Goal: Task Accomplishment & Management: Use online tool/utility

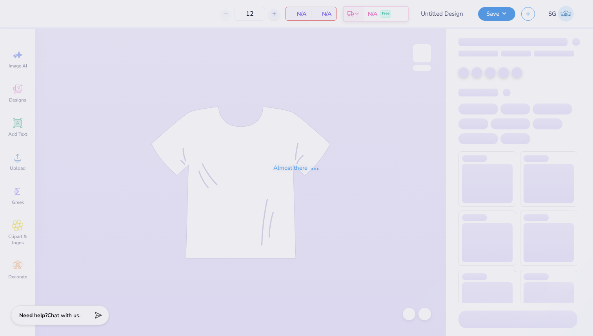
type input "dsp camo crewneck"
type input "50"
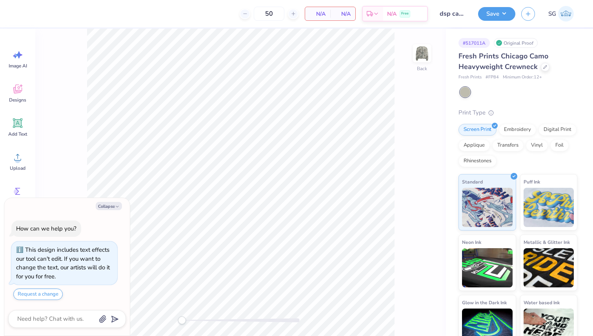
scroll to position [7, 0]
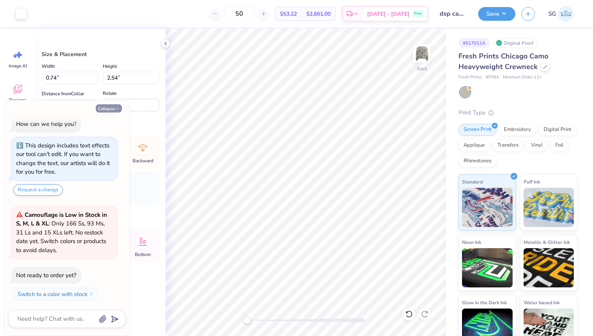
click at [117, 109] on icon "button" at bounding box center [117, 109] width 5 height 5
type textarea "x"
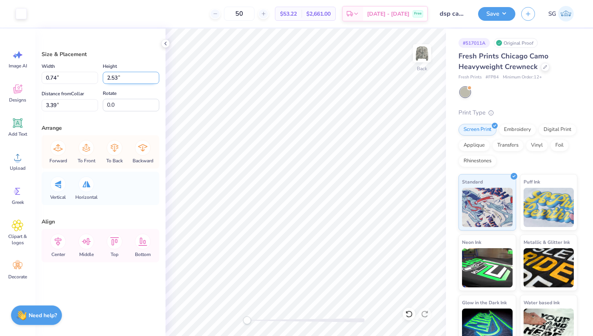
click at [156, 79] on input "2.53" at bounding box center [131, 78] width 57 height 12
click at [156, 79] on input "2.52" at bounding box center [131, 78] width 57 height 12
click at [156, 79] on input "2.51" at bounding box center [131, 78] width 57 height 12
click at [156, 79] on input "2.5" at bounding box center [131, 78] width 57 height 12
click at [156, 79] on input "2.49" at bounding box center [131, 78] width 57 height 12
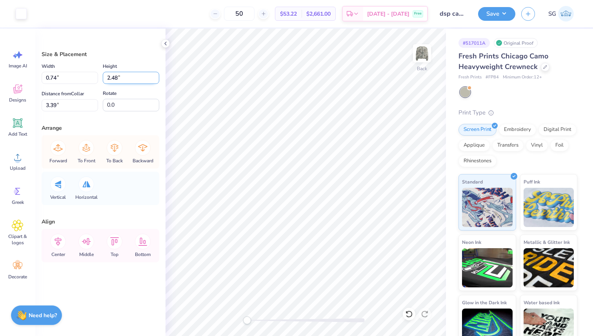
click at [156, 79] on input "2.48" at bounding box center [131, 78] width 57 height 12
click at [156, 79] on input "2.47" at bounding box center [131, 78] width 57 height 12
click at [156, 79] on input "2.46" at bounding box center [131, 78] width 57 height 12
click at [125, 80] on input "2.46" at bounding box center [131, 78] width 57 height 12
drag, startPoint x: 118, startPoint y: 80, endPoint x: 111, endPoint y: 80, distance: 6.7
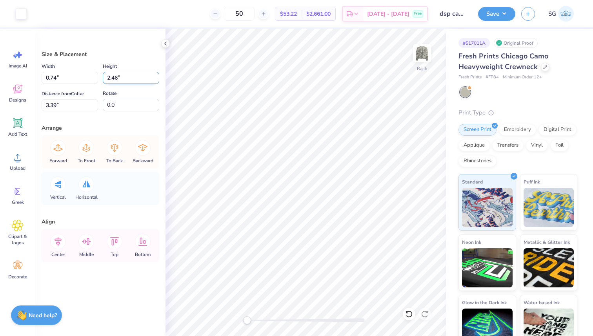
click at [111, 80] on input "2.46" at bounding box center [131, 78] width 57 height 12
type input "2.00"
type input "0.58"
type input "3.66"
drag, startPoint x: 119, startPoint y: 79, endPoint x: 104, endPoint y: 77, distance: 15.4
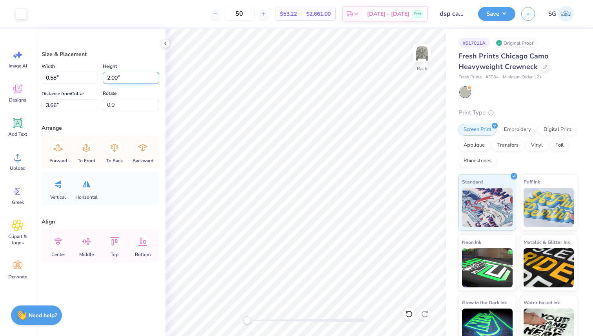
click at [104, 79] on input "2.00" at bounding box center [131, 78] width 57 height 12
type input "1.3"
type input "0.38"
type input "1.30"
type input "4.01"
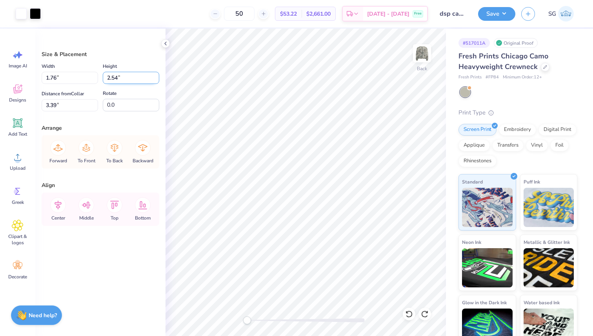
drag, startPoint x: 118, startPoint y: 77, endPoint x: 106, endPoint y: 79, distance: 12.7
click at [106, 79] on input "2.54" at bounding box center [131, 78] width 57 height 12
type input "1"
type input "0.69"
type input "1.00"
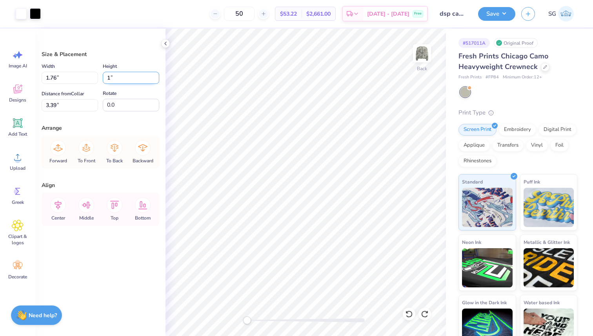
type input "4.16"
type input "1.5"
type input "1.04"
type input "1.50"
type input "3.91"
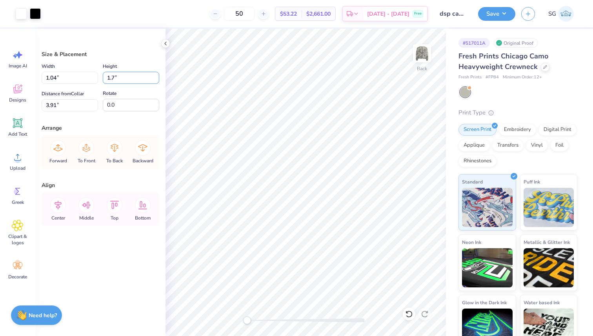
type input "1.70"
type input "1.18"
type input "3.81"
type input "1.75"
type input "1.21"
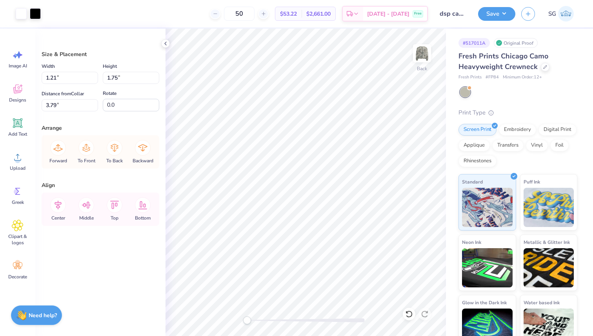
type input "4.07"
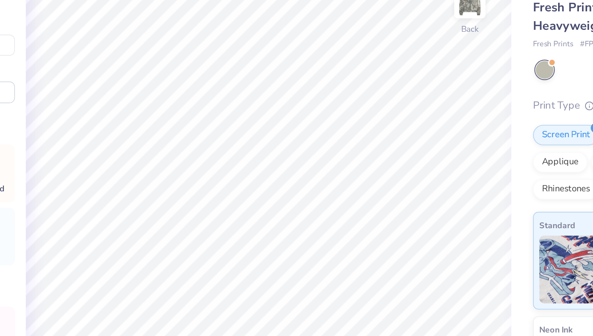
type input "0.82"
type input "1.54"
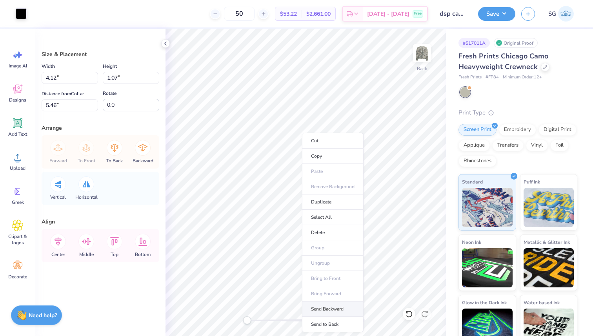
click at [344, 310] on li "Send Backward" at bounding box center [333, 309] width 62 height 15
type input "5.20"
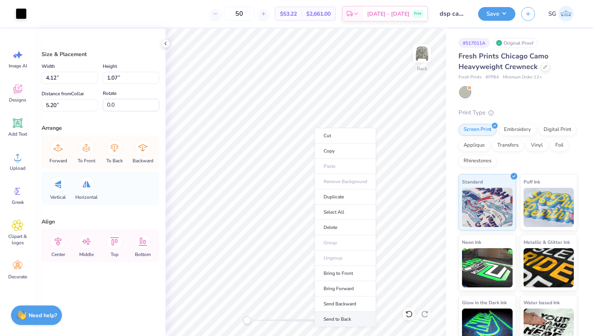
click at [345, 318] on li "Send to Back" at bounding box center [346, 319] width 62 height 15
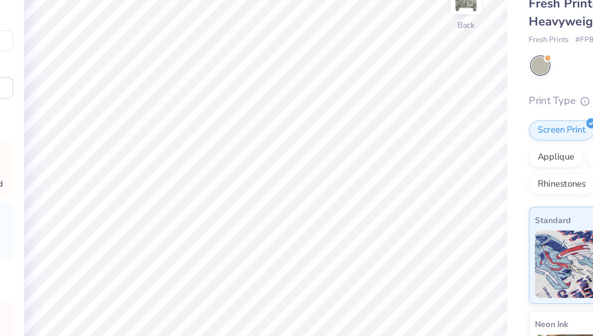
type input "0.88"
type input "1.65"
type input "3.63"
type input "0.29"
type input "0.55"
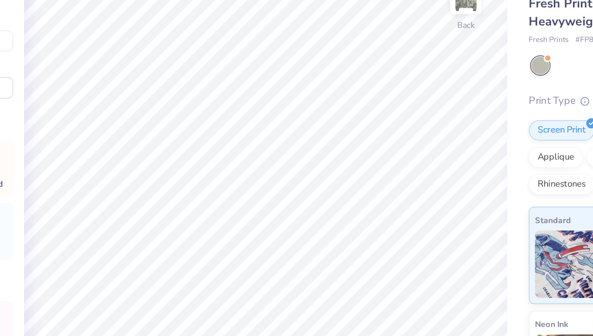
type input "0.91"
type input "1.71"
type input "0.90"
type input "1.81"
type input "3.63"
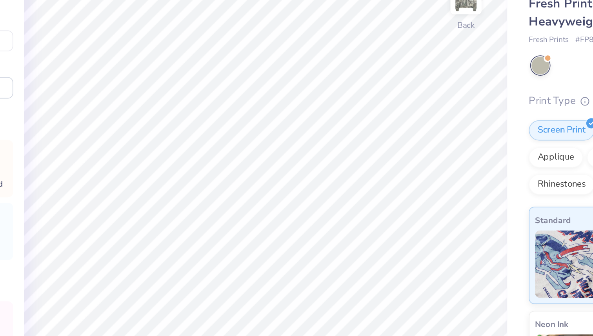
type input "0.91"
type input "1.83"
type input "0.90"
type input "1.81"
type input "1.03"
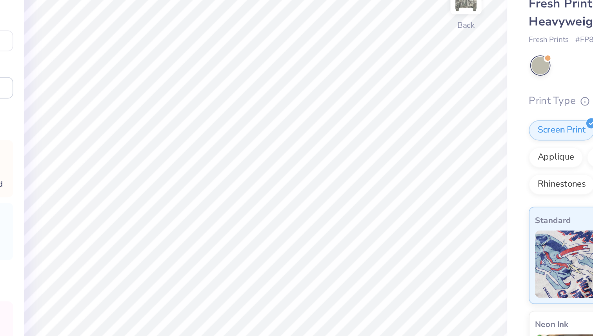
type input "1.94"
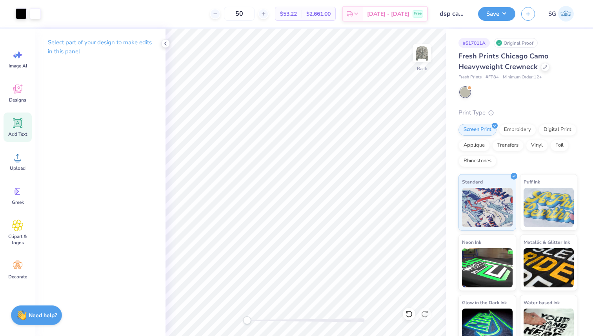
click at [21, 119] on icon at bounding box center [18, 123] width 12 height 12
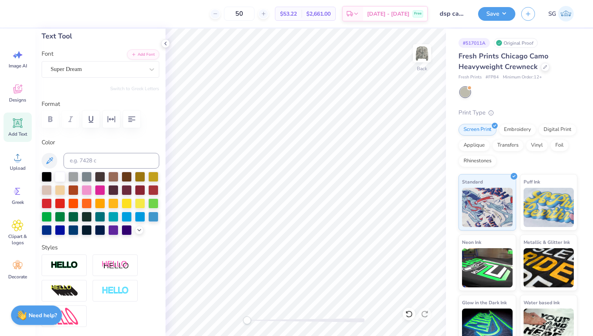
scroll to position [45, 0]
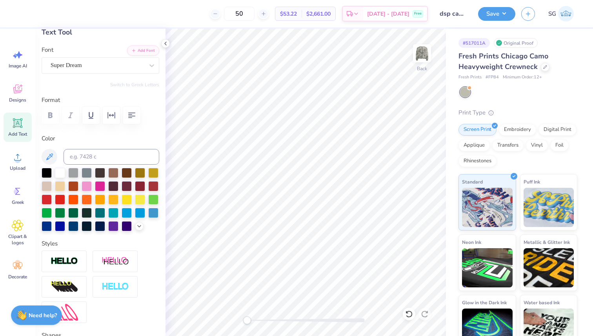
type textarea "TEBusiness Backedby BrotherhoodXT"
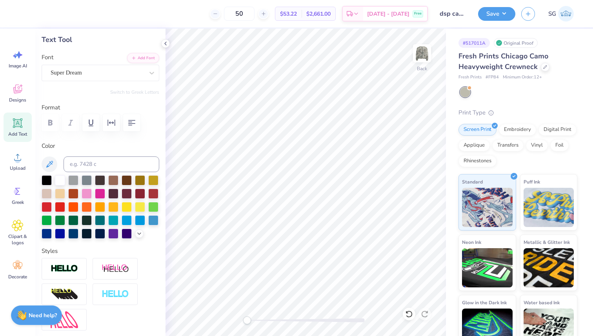
scroll to position [40, 0]
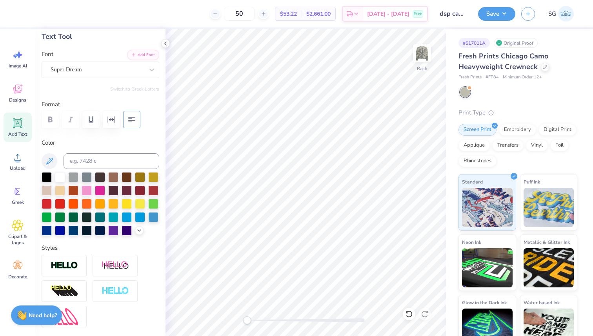
click at [128, 120] on icon "button" at bounding box center [131, 119] width 9 height 9
click at [134, 121] on icon "button" at bounding box center [131, 119] width 9 height 9
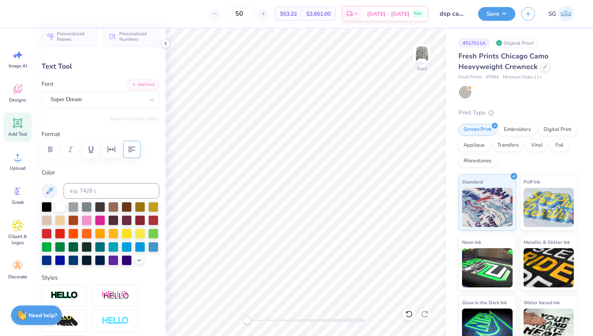
scroll to position [0, 0]
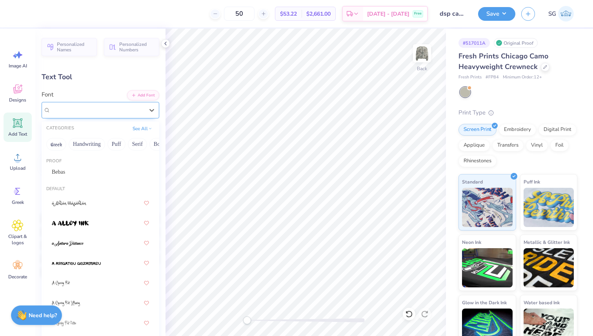
click at [133, 111] on div "Super Dream" at bounding box center [97, 110] width 95 height 12
click at [92, 145] on button "Handwriting" at bounding box center [87, 144] width 36 height 13
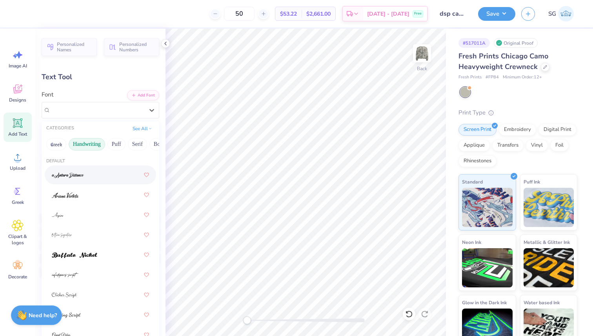
click at [84, 173] on div at bounding box center [100, 175] width 97 height 14
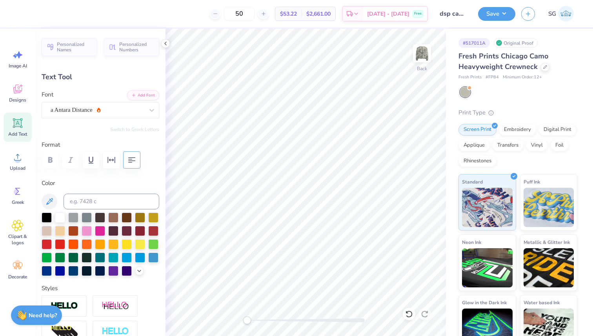
scroll to position [0, 1]
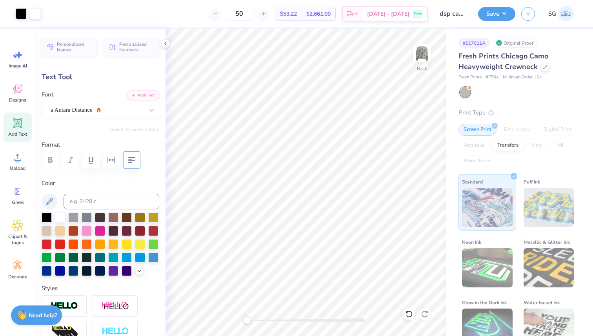
type input "18.10"
type input "1.51"
type input "9.99"
type textarea "Business Backedby Brotherhood"
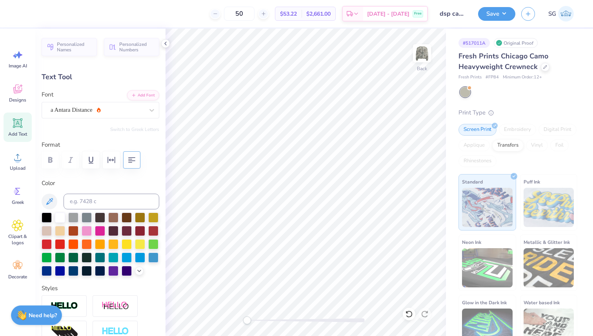
scroll to position [0, 5]
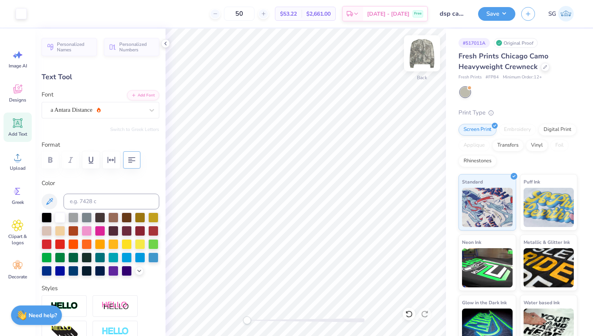
type input "14.11"
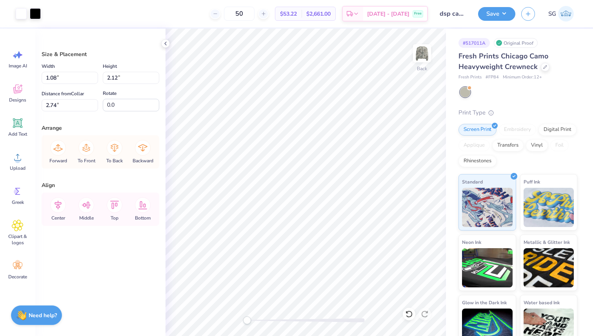
type input "1.08"
type input "2.12"
type input "2.74"
type input "1.14"
type input "2.14"
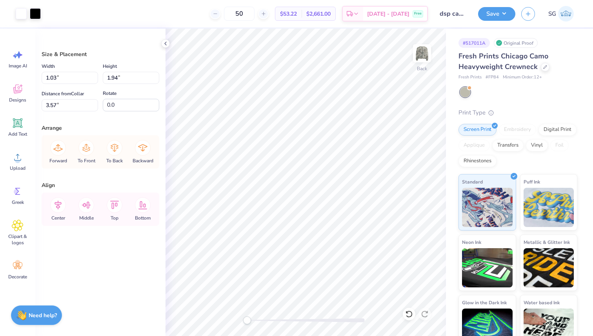
type input "3.37"
type input "1.21"
type input "2.27"
type input "3.24"
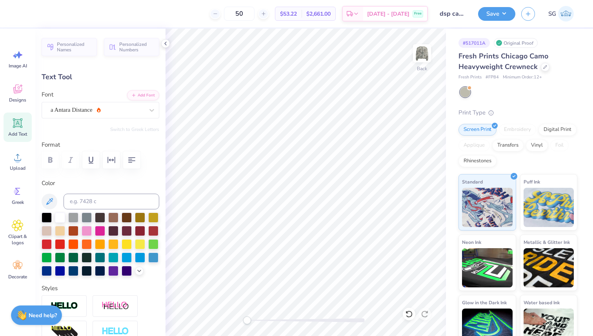
type input "16.79"
type input "6.48"
type input "0.70"
type input "9.28"
type input "1.00"
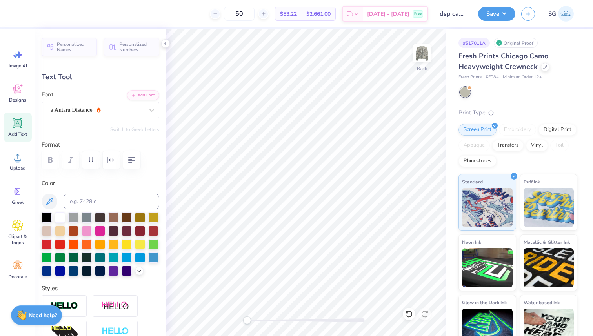
type input "14.11"
type input "1.51"
type input "11.31"
click at [474, 42] on div "# 517011A" at bounding box center [474, 43] width 31 height 10
click at [509, 38] on div "Original Proof" at bounding box center [516, 43] width 44 height 10
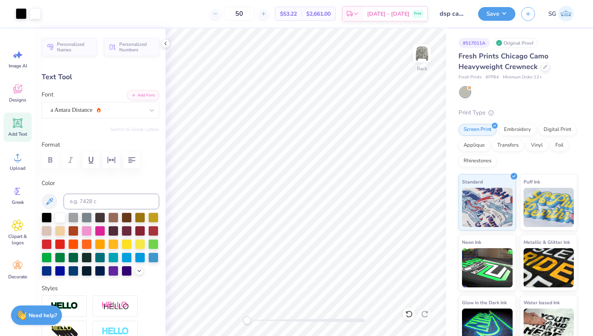
click at [510, 42] on div "Original Proof" at bounding box center [516, 43] width 44 height 10
type input "9.28"
type input "1.00"
type input "16.79"
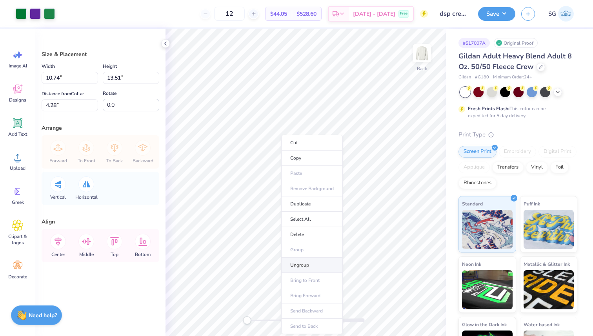
click at [297, 259] on li "Ungroup" at bounding box center [312, 265] width 62 height 15
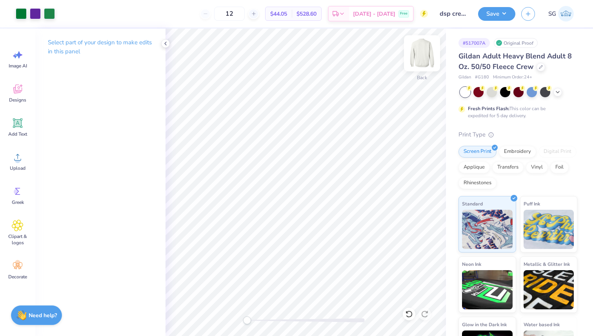
click at [418, 49] on img at bounding box center [421, 53] width 31 height 31
click at [417, 57] on img at bounding box center [421, 53] width 31 height 31
click at [420, 57] on img at bounding box center [421, 53] width 31 height 31
click at [19, 134] on span "Add Text" at bounding box center [17, 134] width 19 height 6
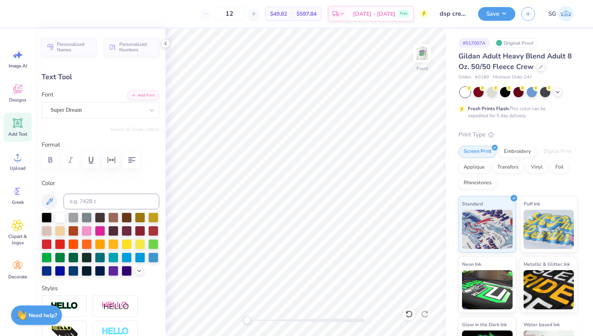
scroll to position [0, 2]
type textarea "Business Backed by Brotherhood"
type input "14.61"
type input "3.84"
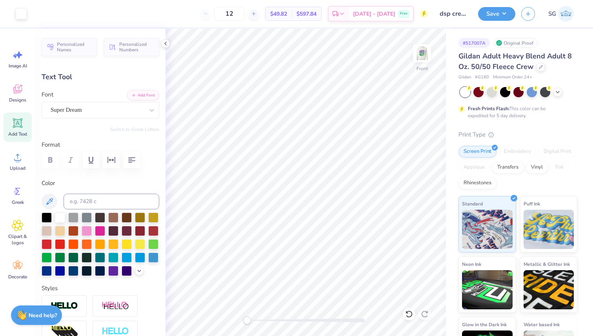
type input "11.33"
click at [48, 202] on icon at bounding box center [49, 201] width 9 height 9
click at [48, 203] on icon at bounding box center [49, 201] width 7 height 7
click at [61, 257] on div at bounding box center [60, 257] width 10 height 10
click at [420, 60] on img at bounding box center [421, 53] width 31 height 31
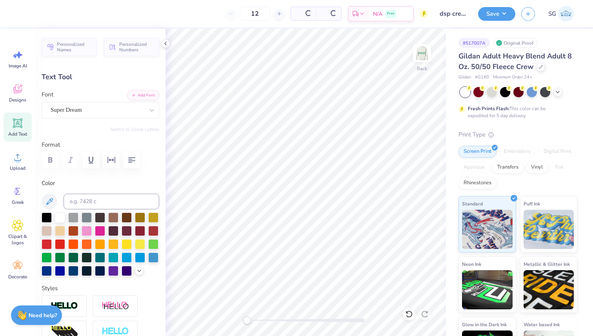
type input "14.58"
type input "3.83"
type input "9.00"
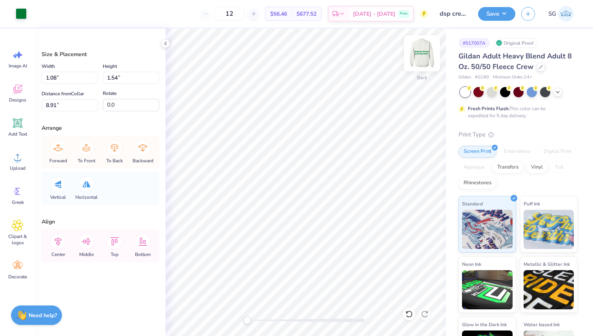
click at [420, 57] on img at bounding box center [421, 53] width 31 height 31
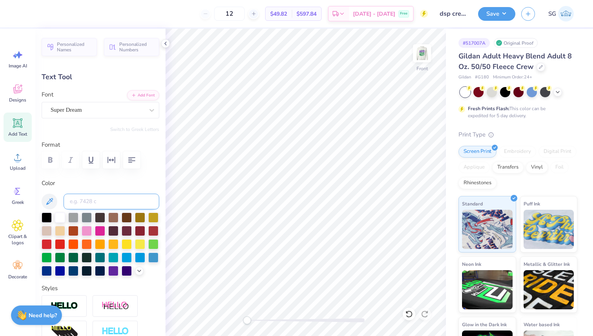
click at [99, 202] on input at bounding box center [112, 202] width 96 height 16
type input "356c"
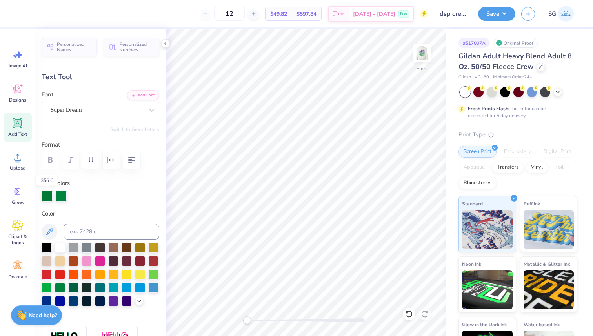
click at [50, 195] on div at bounding box center [47, 196] width 11 height 11
click at [49, 197] on div at bounding box center [47, 196] width 11 height 11
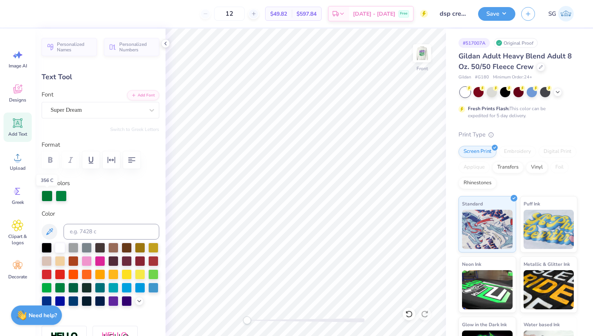
click at [49, 197] on div at bounding box center [47, 196] width 11 height 11
click at [164, 70] on div "Personalized Names Personalized Numbers Text Tool Add Font Font Super Dream Swi…" at bounding box center [100, 183] width 130 height 308
click at [122, 109] on div "Super Dream" at bounding box center [97, 110] width 95 height 12
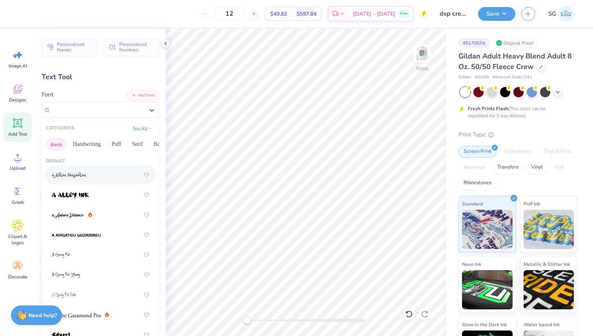
click at [64, 144] on button "Greek" at bounding box center [56, 144] width 20 height 13
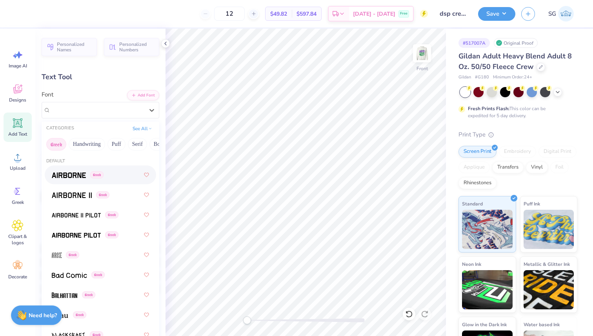
click at [78, 173] on img at bounding box center [69, 175] width 34 height 5
click at [111, 112] on div "Airborne Greek" at bounding box center [97, 110] width 95 height 12
click at [90, 235] on img at bounding box center [76, 235] width 49 height 5
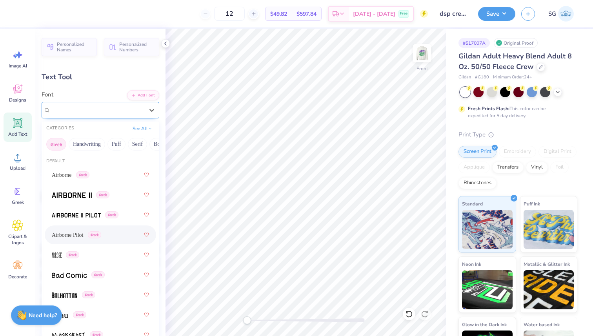
click at [111, 116] on div "Airborne Pilot Greek" at bounding box center [101, 110] width 118 height 16
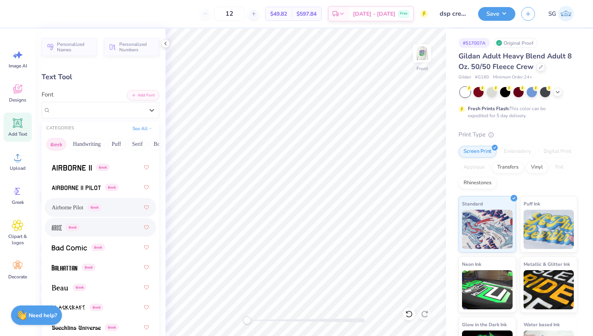
scroll to position [0, 0]
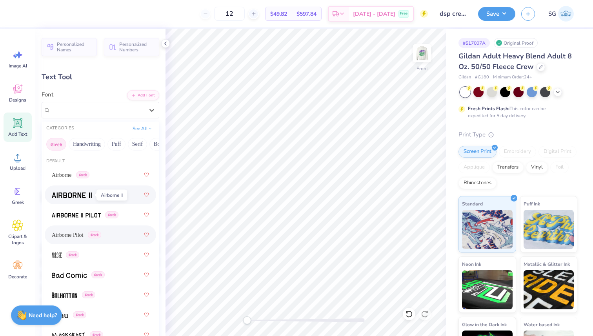
click at [87, 194] on img at bounding box center [72, 195] width 40 height 5
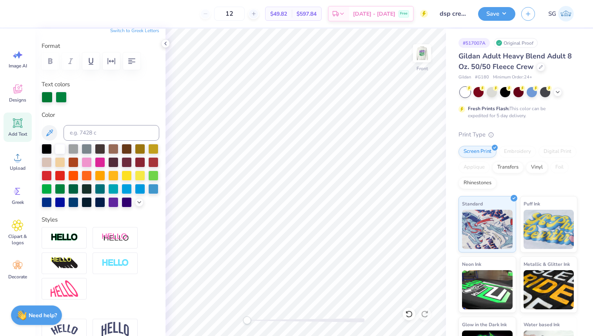
scroll to position [99, 0]
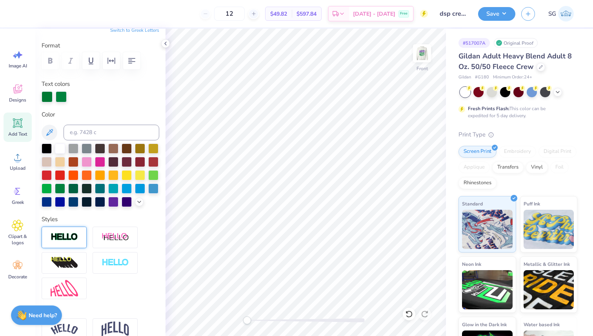
click at [84, 239] on div at bounding box center [64, 238] width 45 height 22
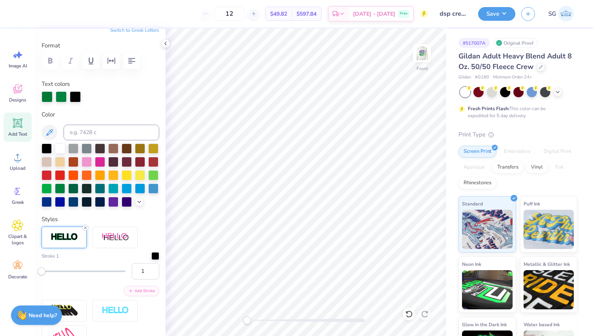
click at [85, 227] on line at bounding box center [85, 228] width 2 height 2
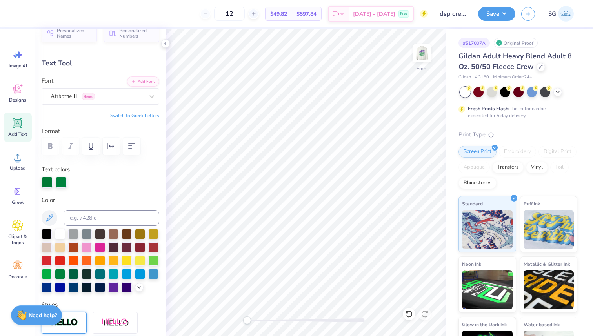
scroll to position [0, 0]
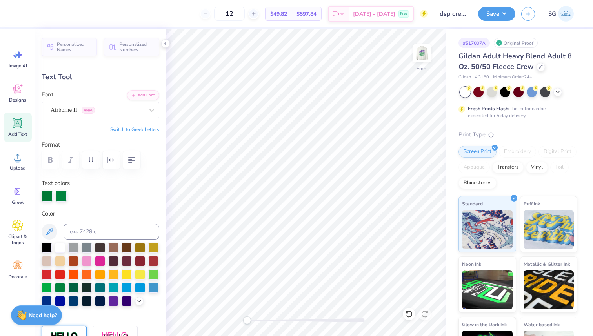
drag, startPoint x: 64, startPoint y: 195, endPoint x: 118, endPoint y: 195, distance: 54.1
click at [118, 195] on div at bounding box center [101, 196] width 118 height 11
click at [23, 57] on icon at bounding box center [18, 55] width 12 height 12
click at [133, 108] on div "Airborne II Greek" at bounding box center [97, 110] width 95 height 12
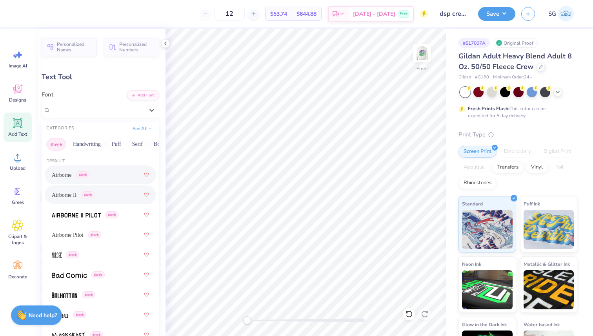
click at [120, 170] on div "Airborne Greek" at bounding box center [100, 175] width 97 height 14
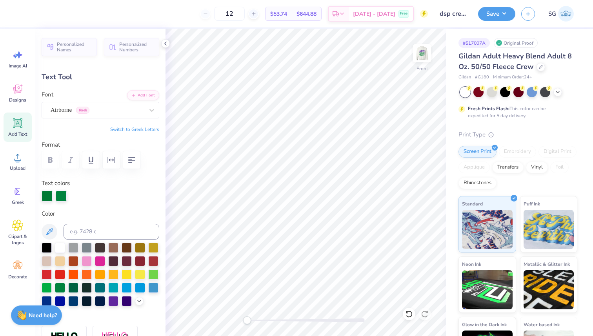
type input "9.30"
type input "2.09"
type input "14.02"
type input "3.14"
type input "4.44"
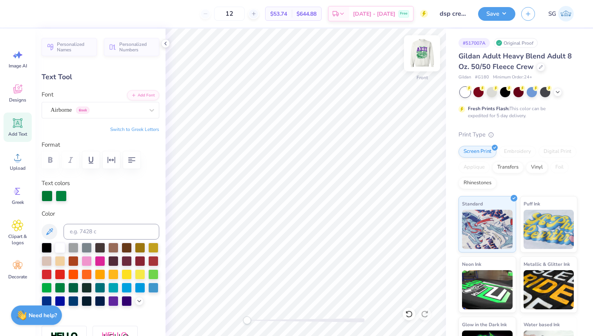
click at [416, 64] on img at bounding box center [421, 53] width 31 height 31
type input "13.99"
type input "3.82"
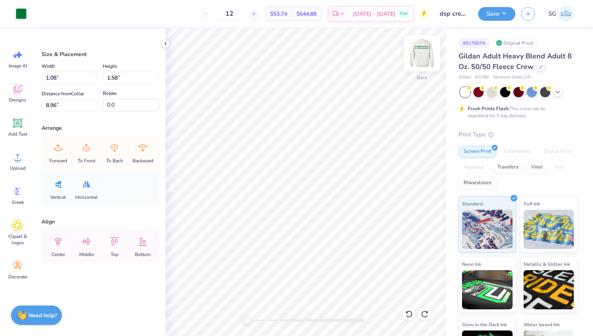
type input "8.96"
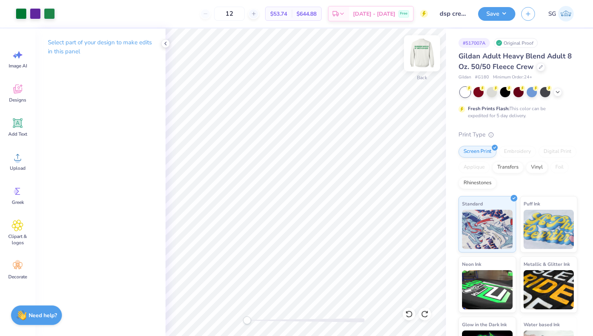
click at [423, 54] on img at bounding box center [421, 53] width 31 height 31
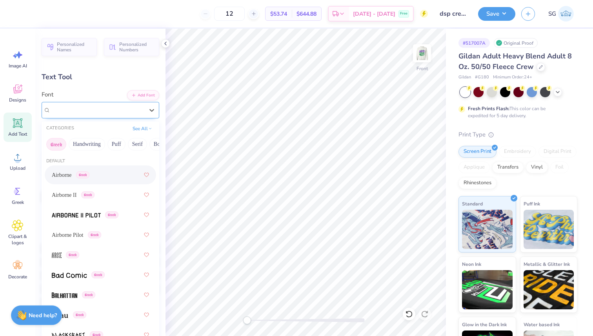
click at [102, 117] on div "Airborne Greek" at bounding box center [101, 110] width 118 height 16
click at [68, 145] on button "Bold" at bounding box center [67, 144] width 19 height 13
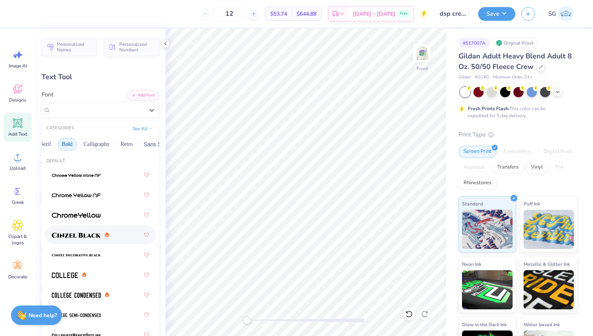
click at [112, 238] on div at bounding box center [100, 235] width 97 height 14
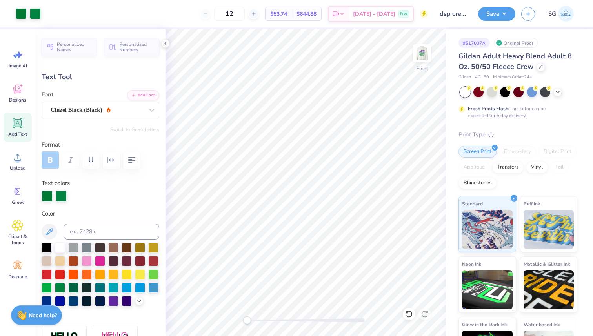
type input "14.61"
type input "3.00"
type input "6.21"
click at [424, 62] on img at bounding box center [421, 53] width 31 height 31
click at [423, 55] on img at bounding box center [421, 53] width 31 height 31
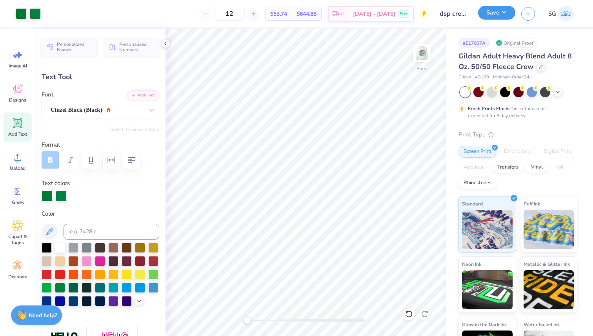
click at [508, 9] on button "Save" at bounding box center [496, 13] width 37 height 14
click at [417, 54] on img at bounding box center [421, 53] width 31 height 31
click at [507, 14] on button "Save" at bounding box center [496, 13] width 37 height 14
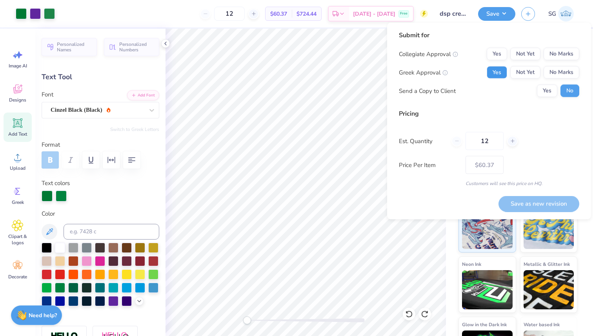
click at [498, 72] on button "Yes" at bounding box center [497, 72] width 20 height 13
click at [560, 54] on button "No Marks" at bounding box center [562, 54] width 36 height 13
click at [543, 202] on button "Save as new revision" at bounding box center [539, 204] width 81 height 16
type input "$60.37"
